Goal: Information Seeking & Learning: Understand process/instructions

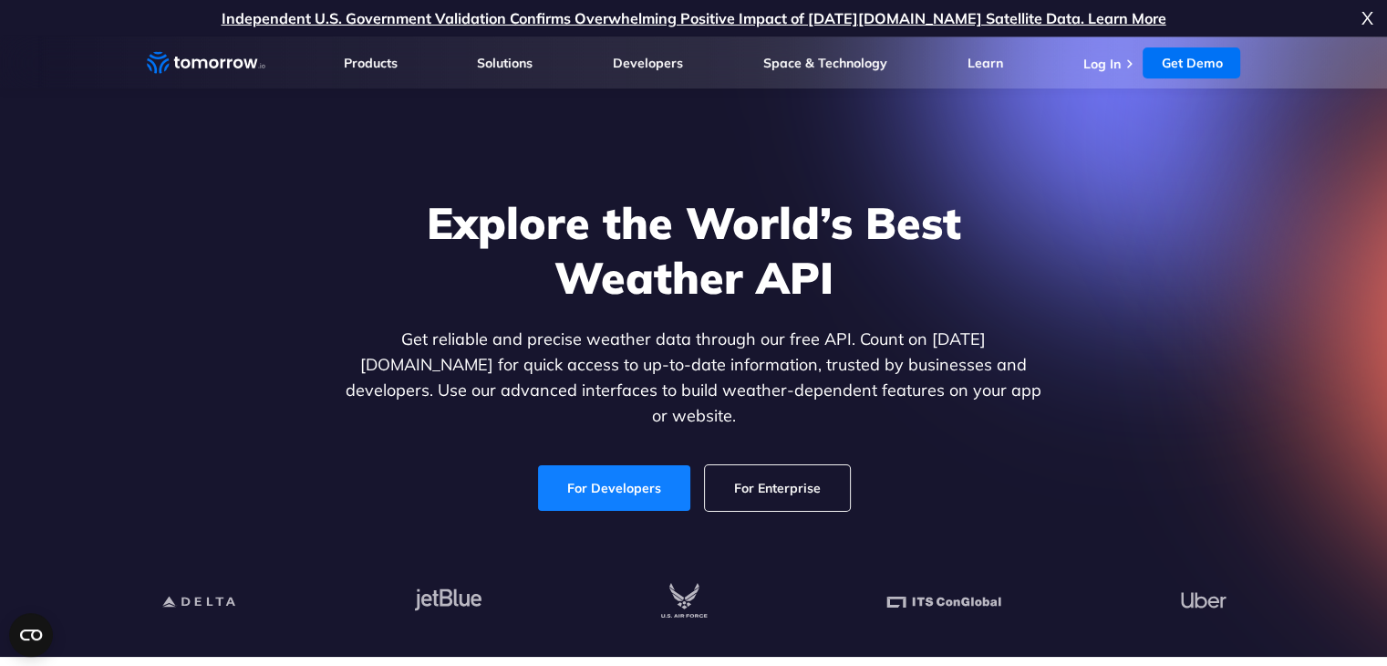
drag, startPoint x: 698, startPoint y: 479, endPoint x: 686, endPoint y: 487, distance: 14.4
click at [698, 479] on div "For Developers For Enterprise" at bounding box center [694, 488] width 704 height 46
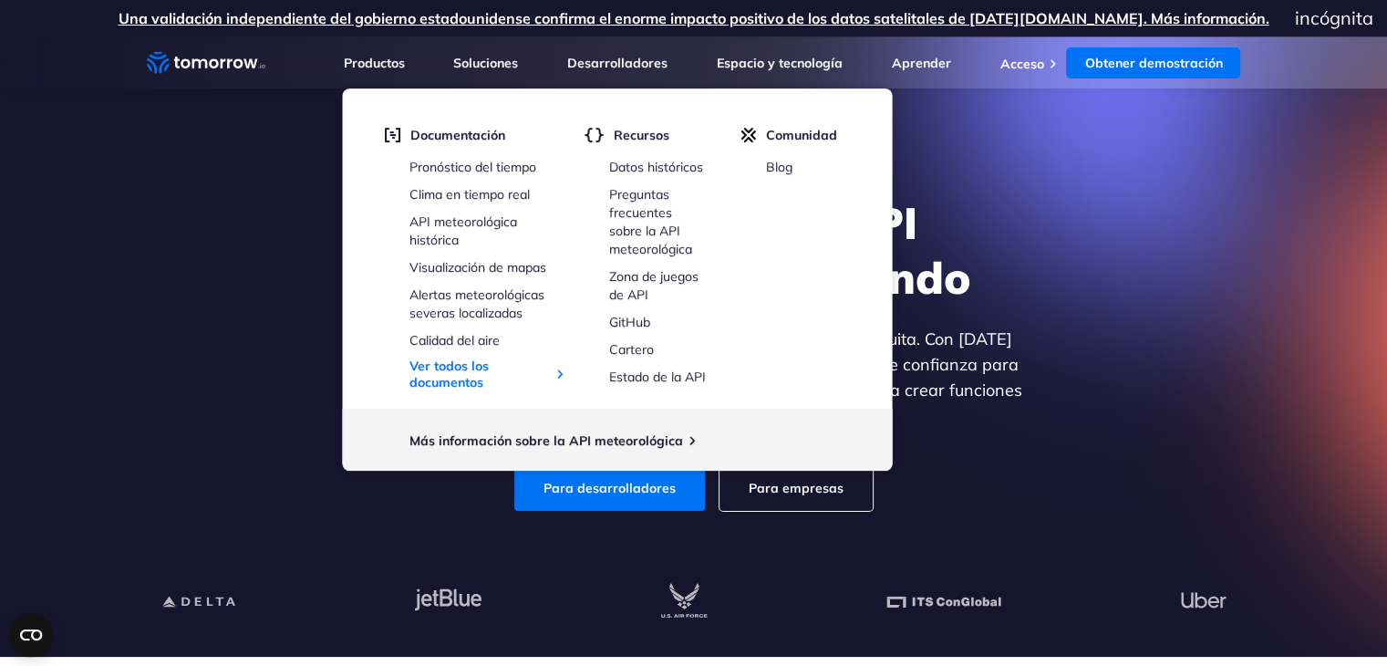
click at [637, 71] on li "Desarrolladores Desarrolladores Documentación Pronóstico del tiempo Clima en ti…" at bounding box center [617, 62] width 100 height 52
click at [467, 217] on font "API meteorológica histórica" at bounding box center [464, 230] width 108 height 35
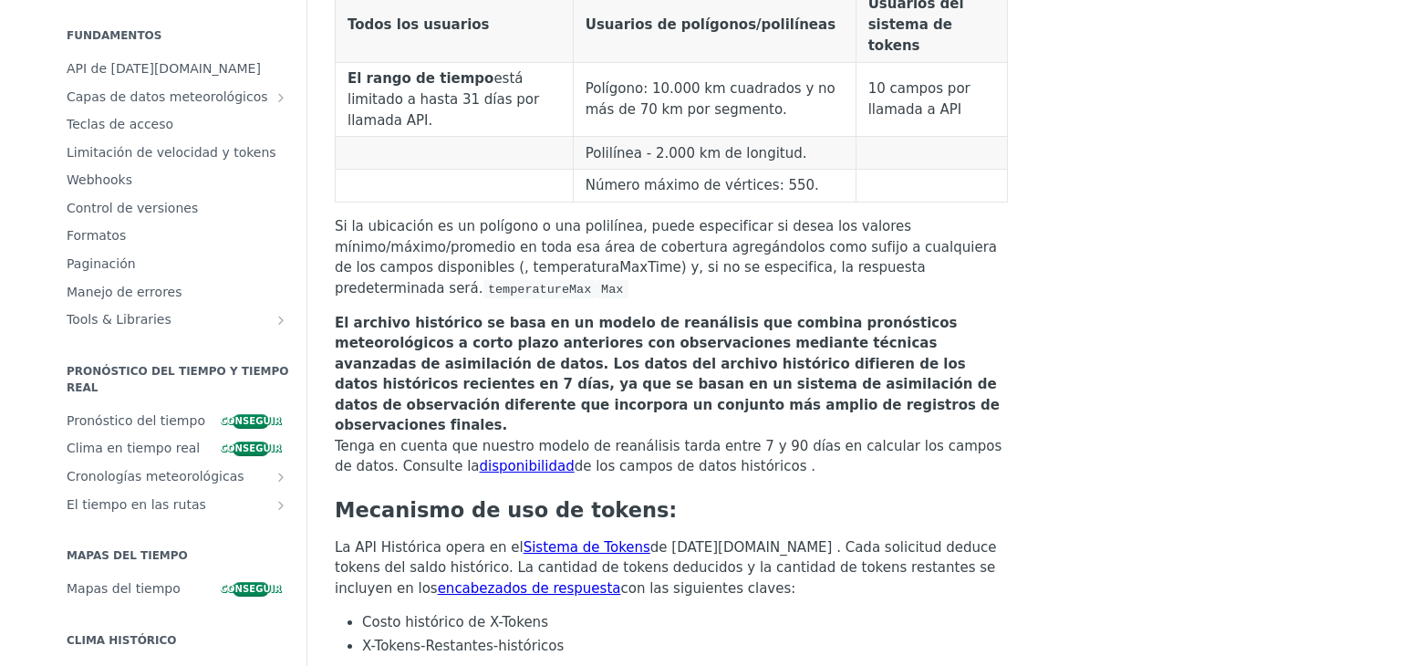
scroll to position [54, 0]
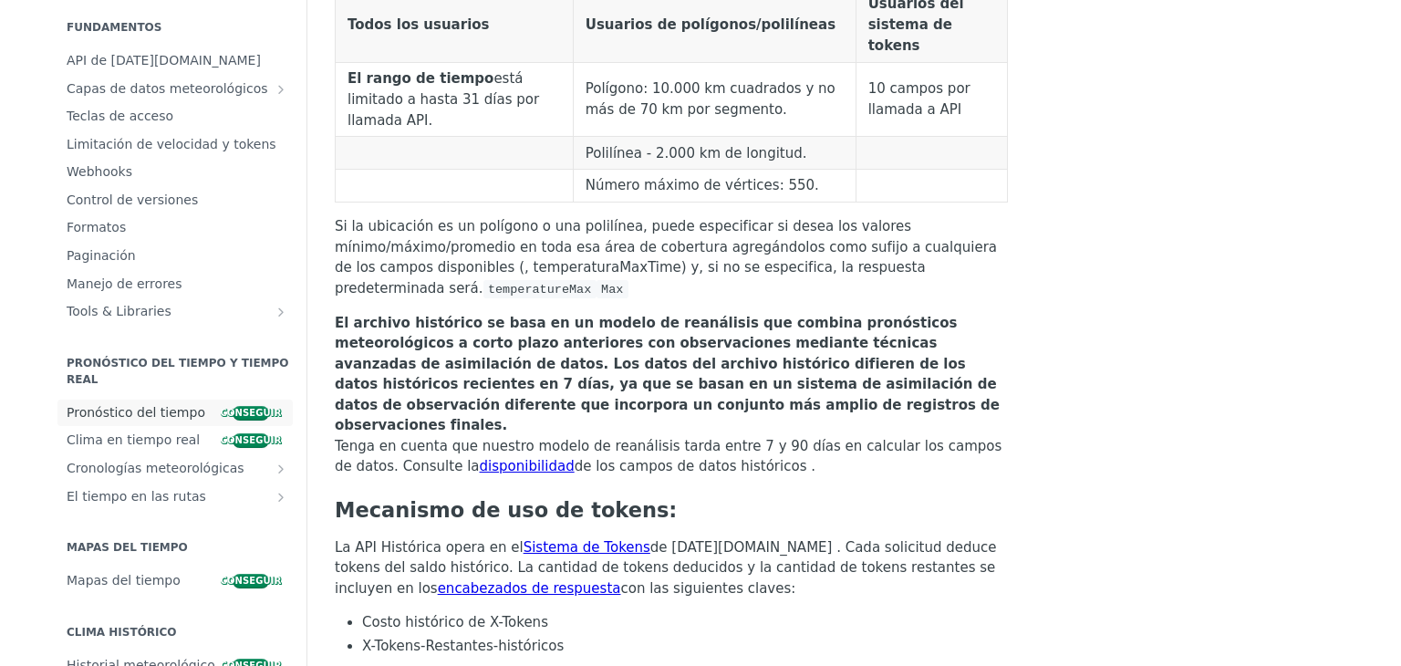
click at [161, 414] on font "Pronóstico del tiempo" at bounding box center [136, 412] width 139 height 15
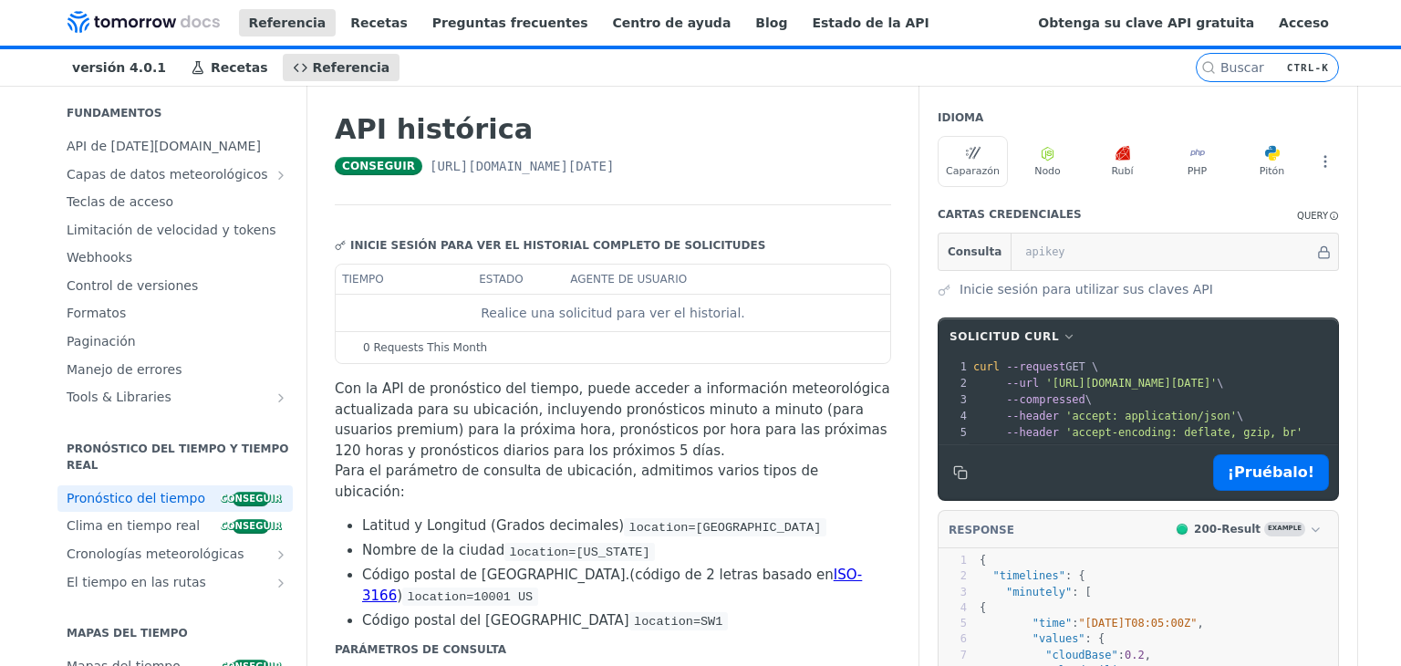
click at [569, 163] on font "[URL][DOMAIN_NAME][DATE]" at bounding box center [522, 166] width 184 height 15
drag, startPoint x: 757, startPoint y: 163, endPoint x: 358, endPoint y: 190, distance: 400.4
click at [358, 190] on header "API histórica conseguir [URL][DOMAIN_NAME][DATE] ​" at bounding box center [613, 159] width 556 height 92
click at [358, 172] on font "conseguir" at bounding box center [378, 166] width 73 height 13
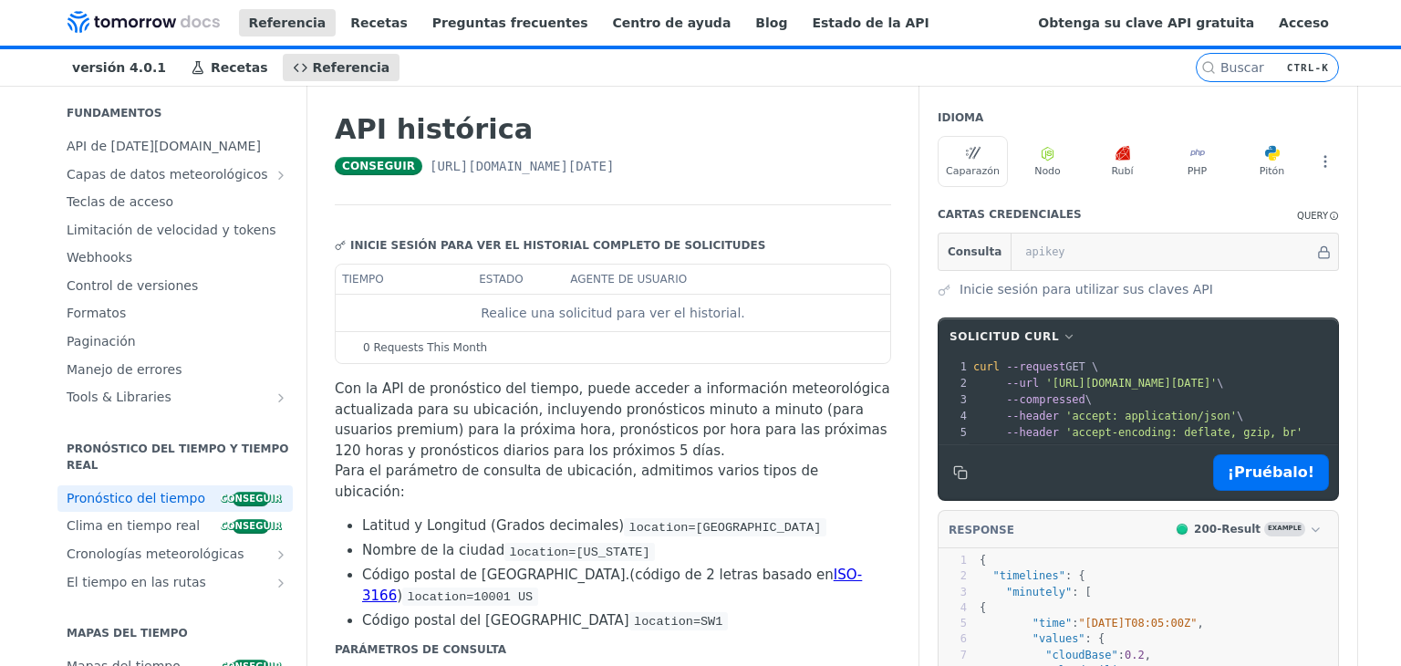
click at [363, 167] on font "conseguir" at bounding box center [378, 166] width 73 height 13
drag, startPoint x: 409, startPoint y: 162, endPoint x: 816, endPoint y: 154, distance: 407.8
click at [816, 154] on header "API histórica conseguir [URL][DOMAIN_NAME][DATE] ​" at bounding box center [613, 159] width 556 height 92
copy font "[URL][DOMAIN_NAME][DATE]"
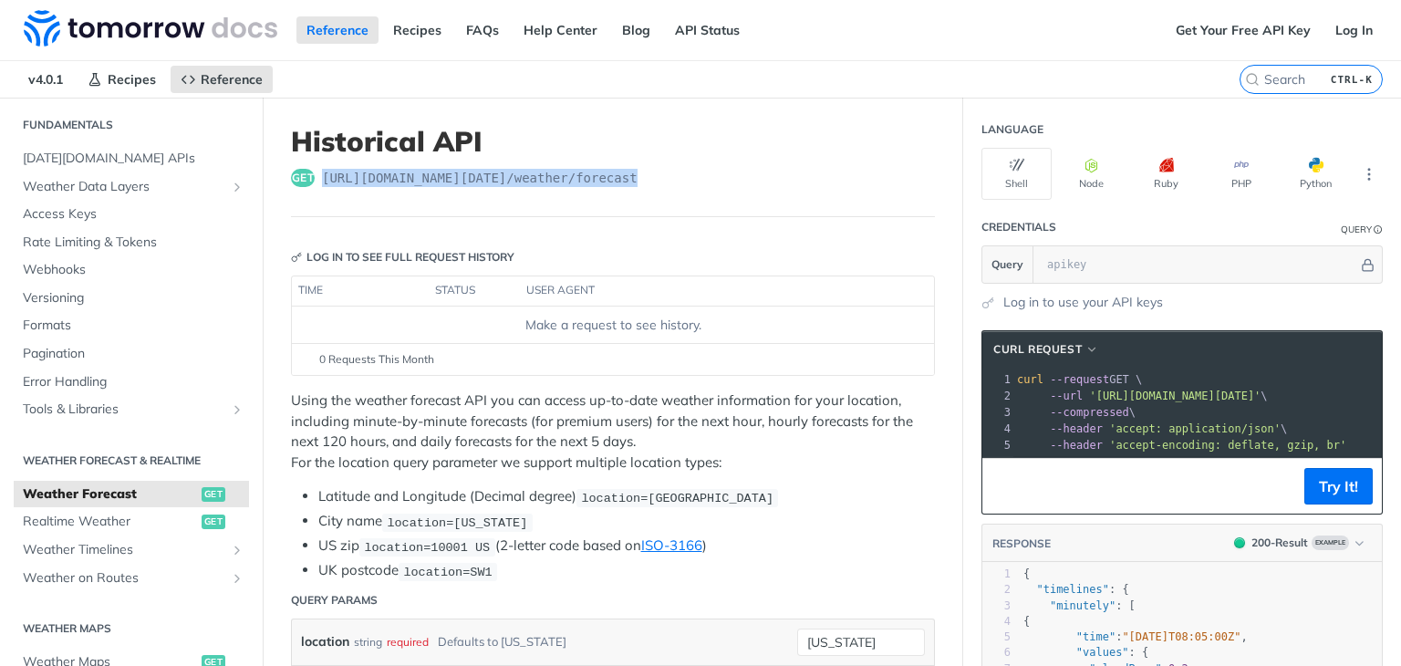
drag, startPoint x: 699, startPoint y: 164, endPoint x: 357, endPoint y: 201, distance: 344.0
click at [357, 201] on header "Historical API get [URL][DOMAIN_NAME][DATE] /weather/forecast" at bounding box center [613, 171] width 644 height 92
copy div "[URL][DOMAIN_NAME][DATE] /weather/forecast"
